Goal: Transaction & Acquisition: Purchase product/service

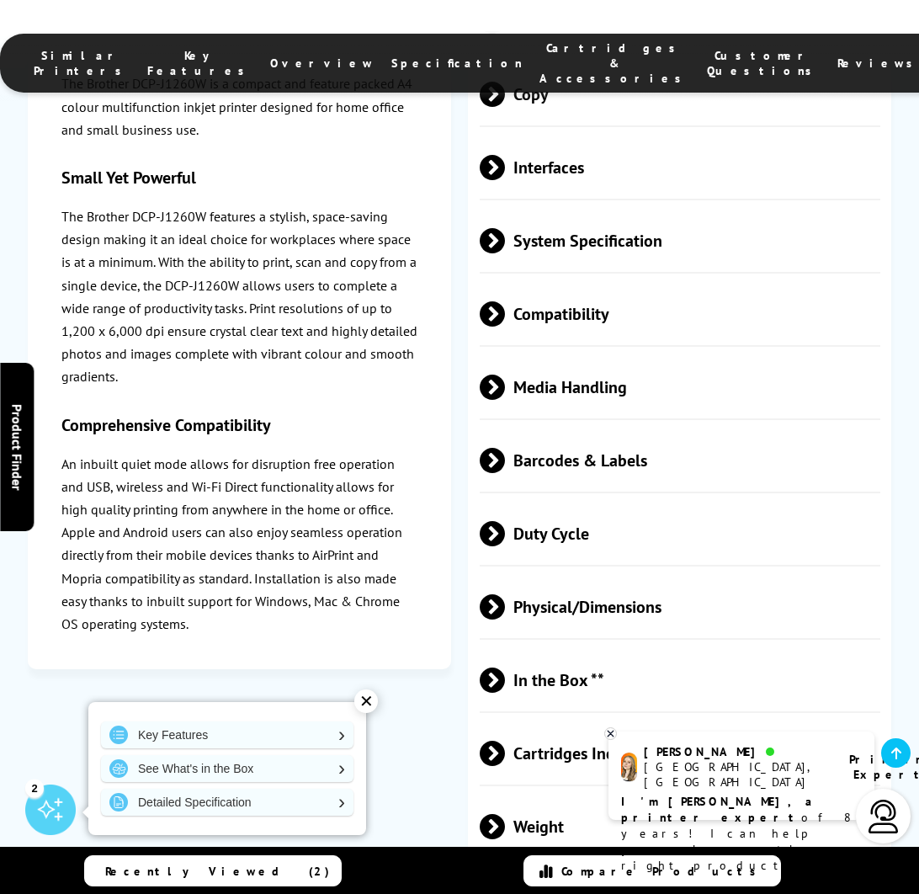
scroll to position [3769, 0]
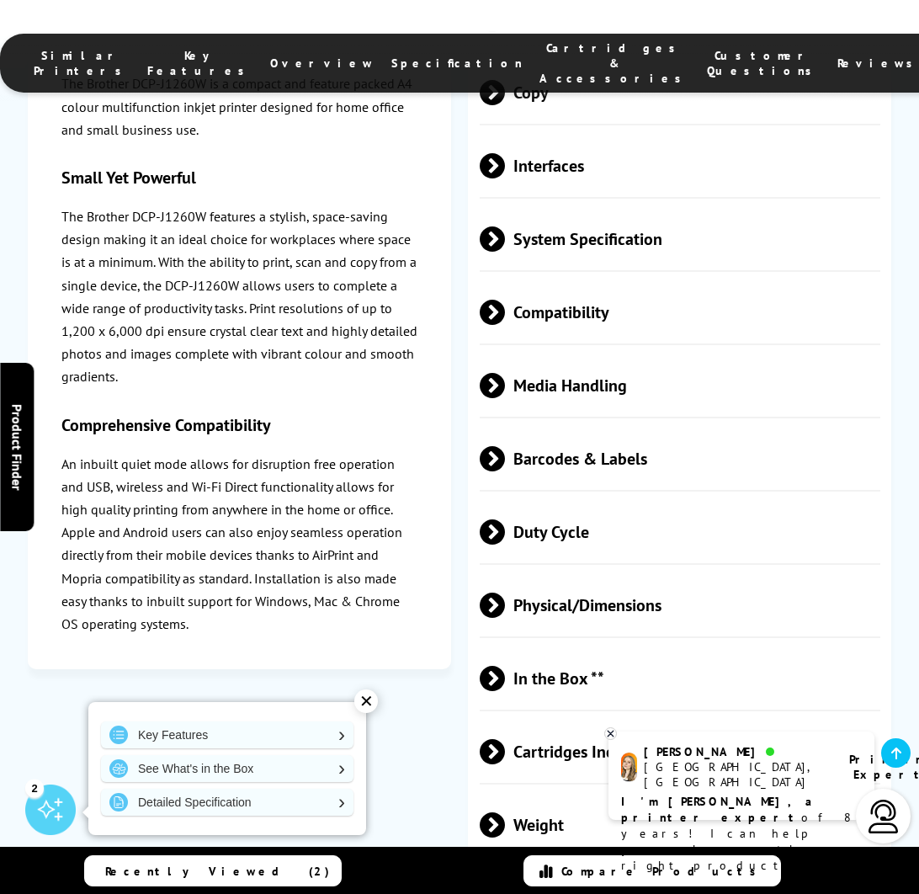
click at [529, 719] on span "Cartridges Included **" at bounding box center [680, 750] width 401 height 63
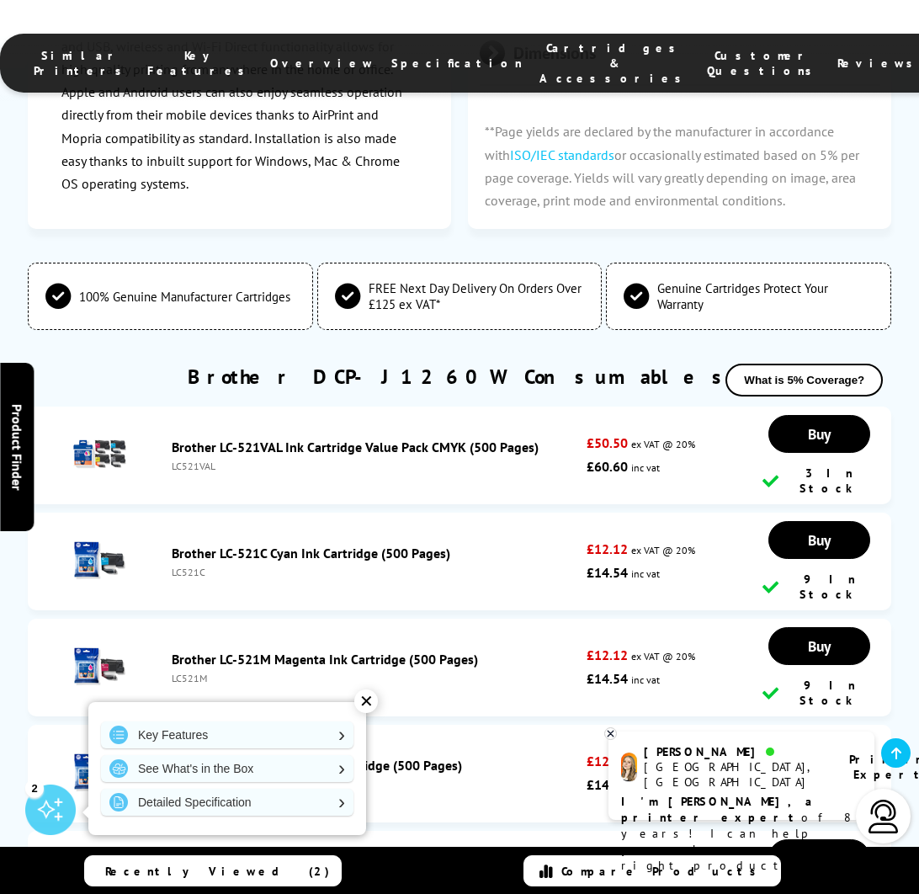
scroll to position [4783, 0]
